Goal: Task Accomplishment & Management: Manage account settings

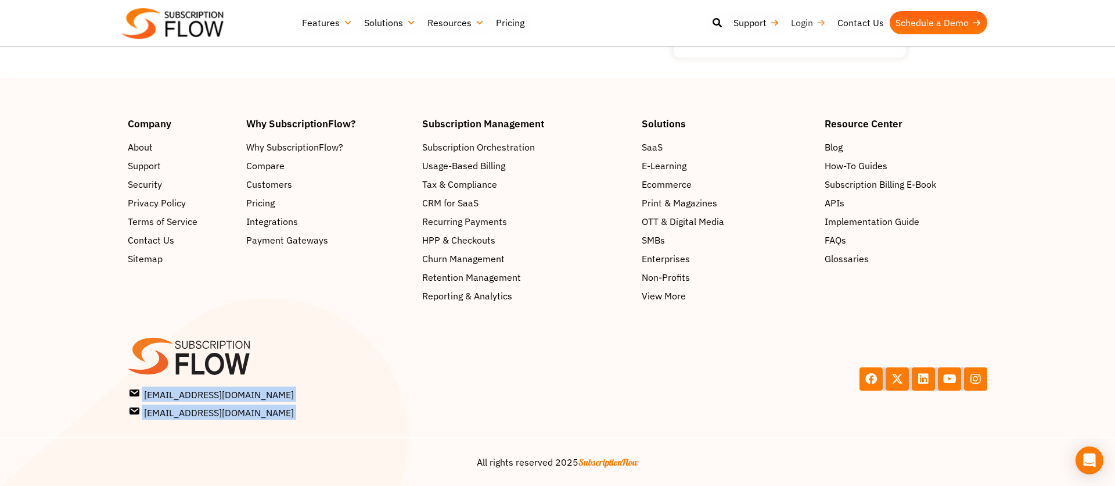
click at [823, 26] on link "Login" at bounding box center [808, 22] width 46 height 23
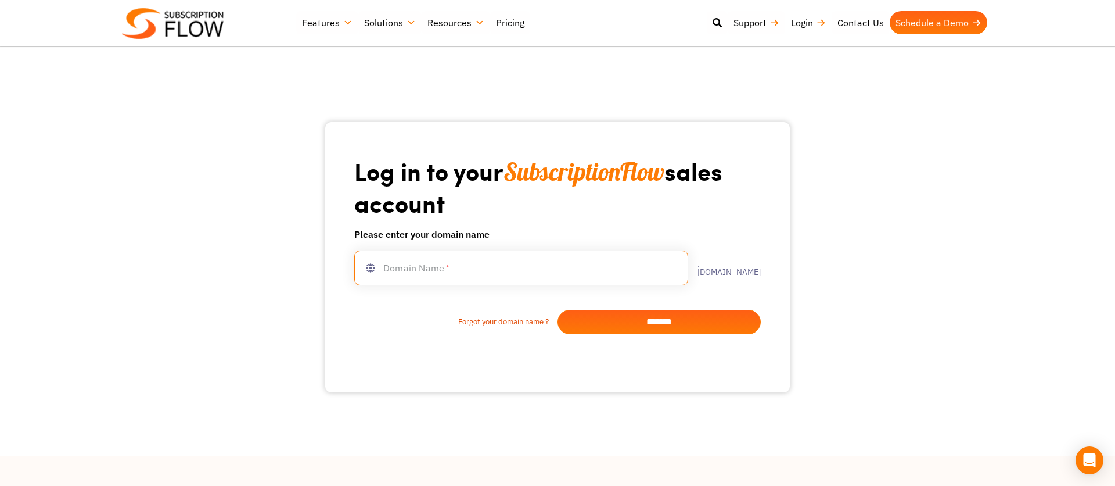
click at [524, 273] on input "text" at bounding box center [521, 267] width 334 height 35
type input "**********"
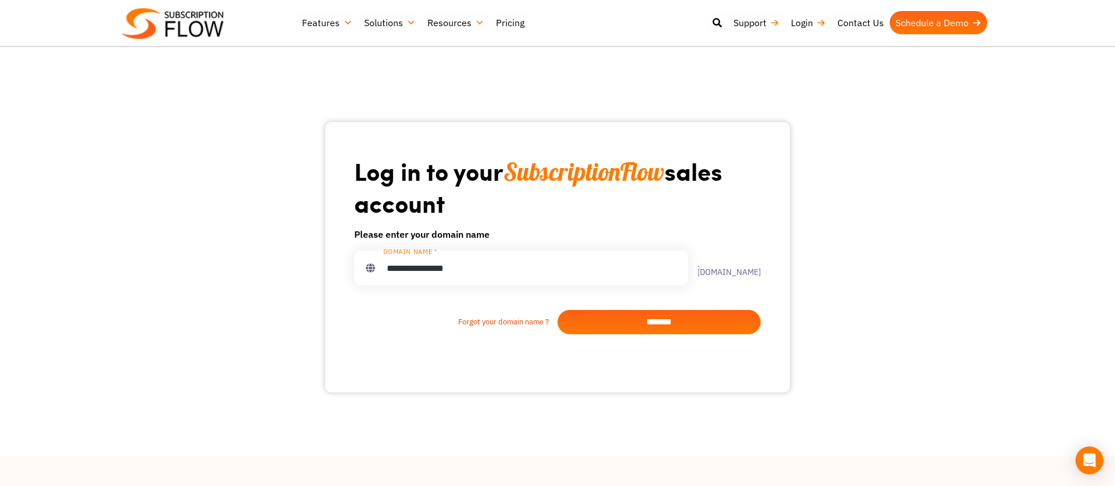
click at [615, 313] on input "*******" at bounding box center [659, 322] width 203 height 24
